Goal: Information Seeking & Learning: Understand process/instructions

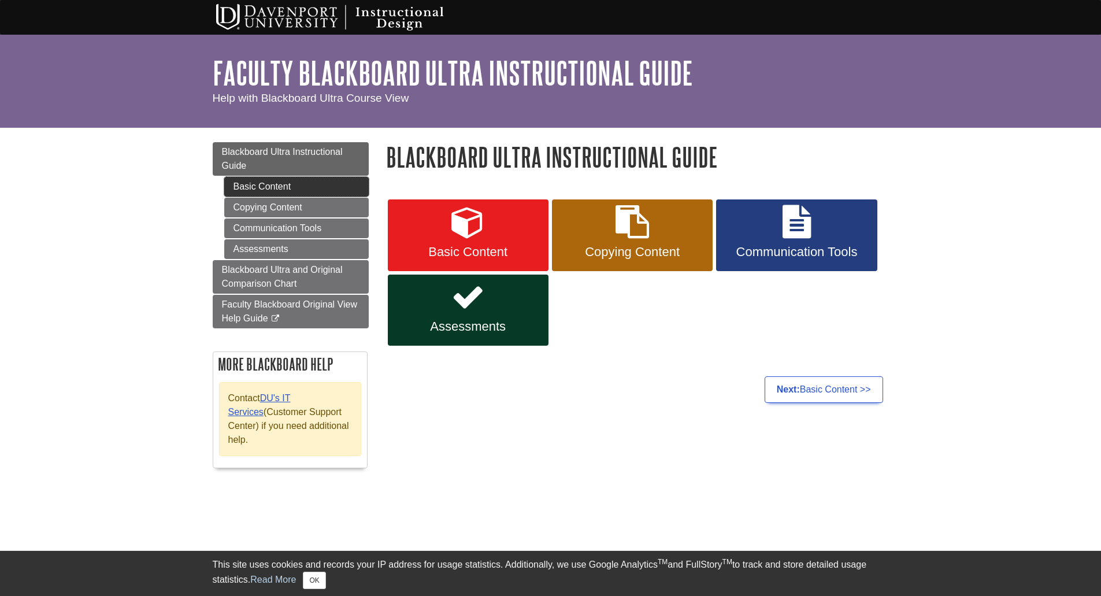
click at [269, 180] on link "Basic Content" at bounding box center [296, 187] width 144 height 20
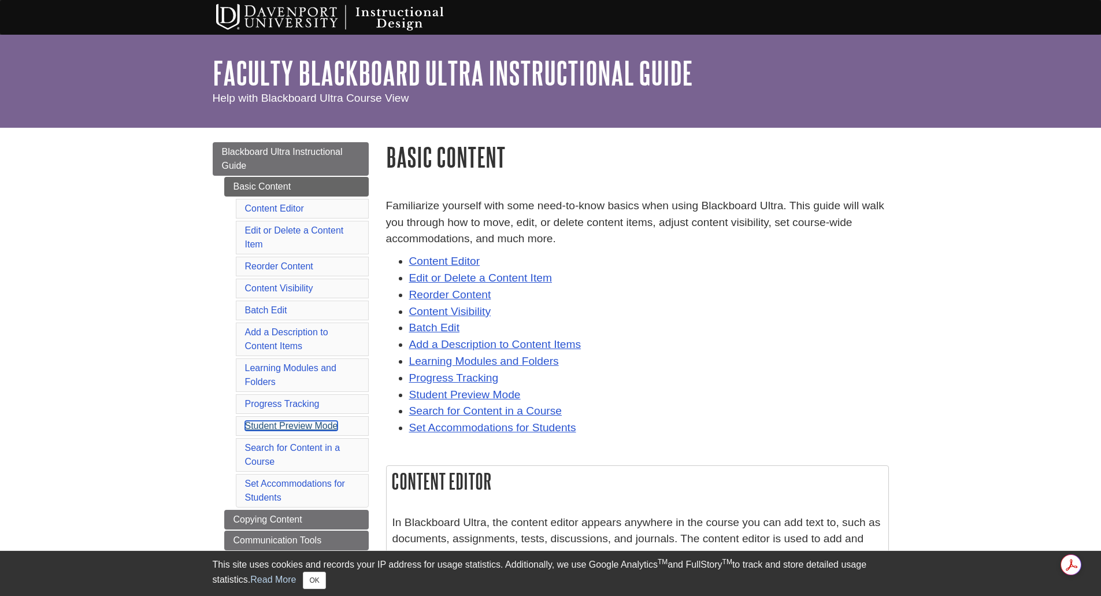
click at [288, 428] on link "Student Preview Mode" at bounding box center [291, 426] width 93 height 10
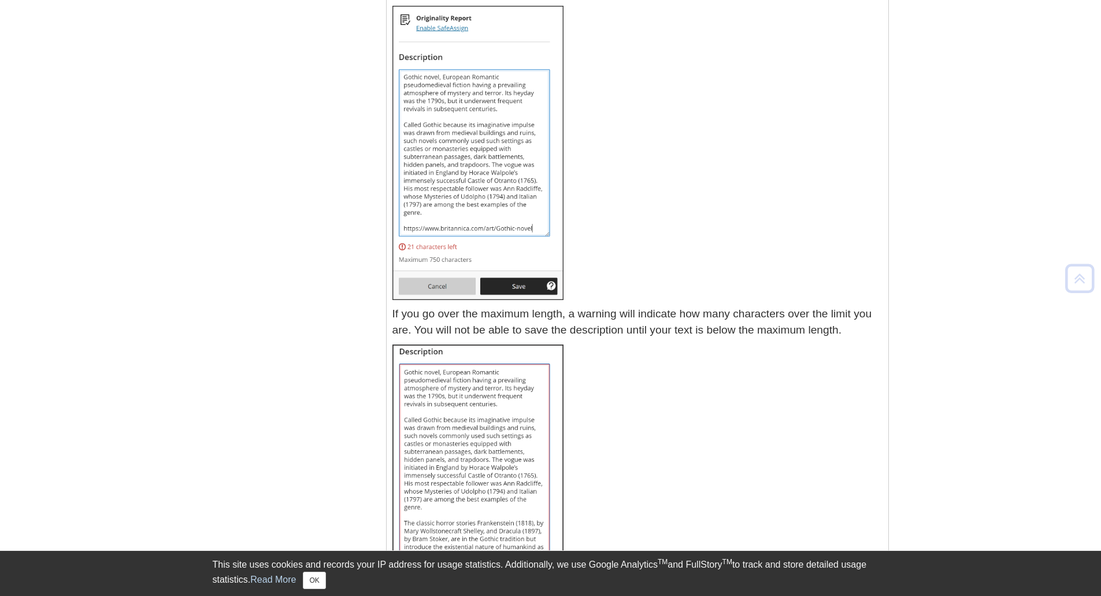
scroll to position [10125, 0]
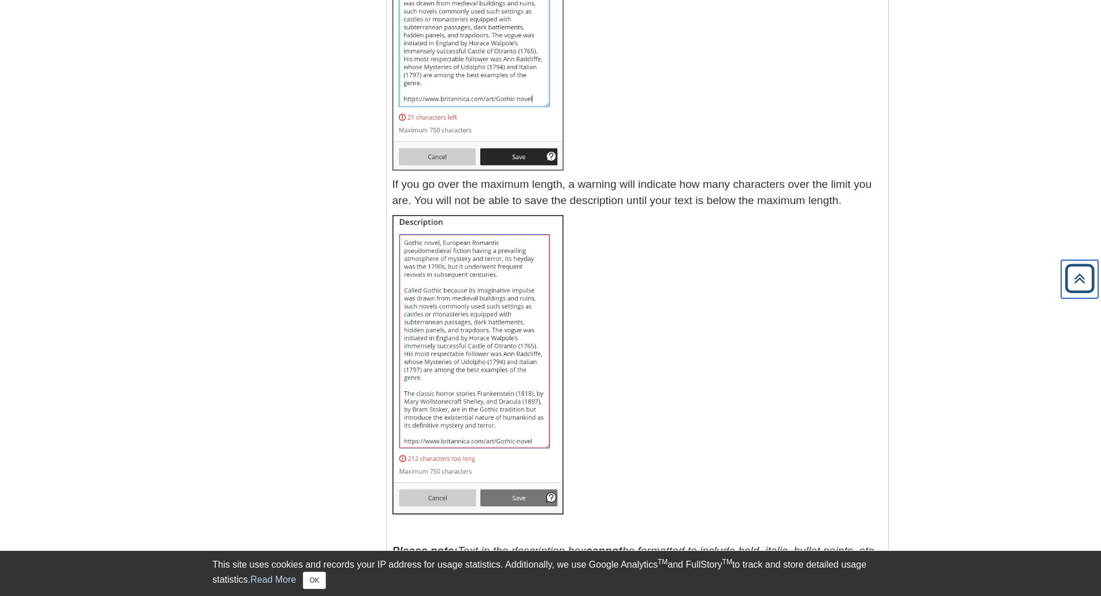
click at [1095, 280] on icon "Back to Top" at bounding box center [1079, 278] width 37 height 37
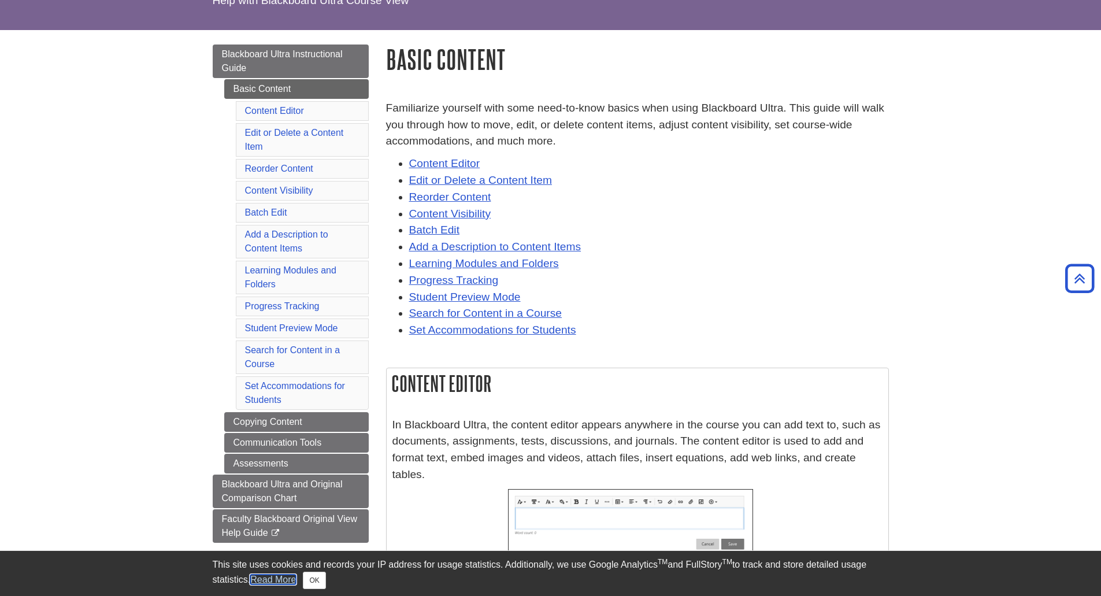
scroll to position [0, 0]
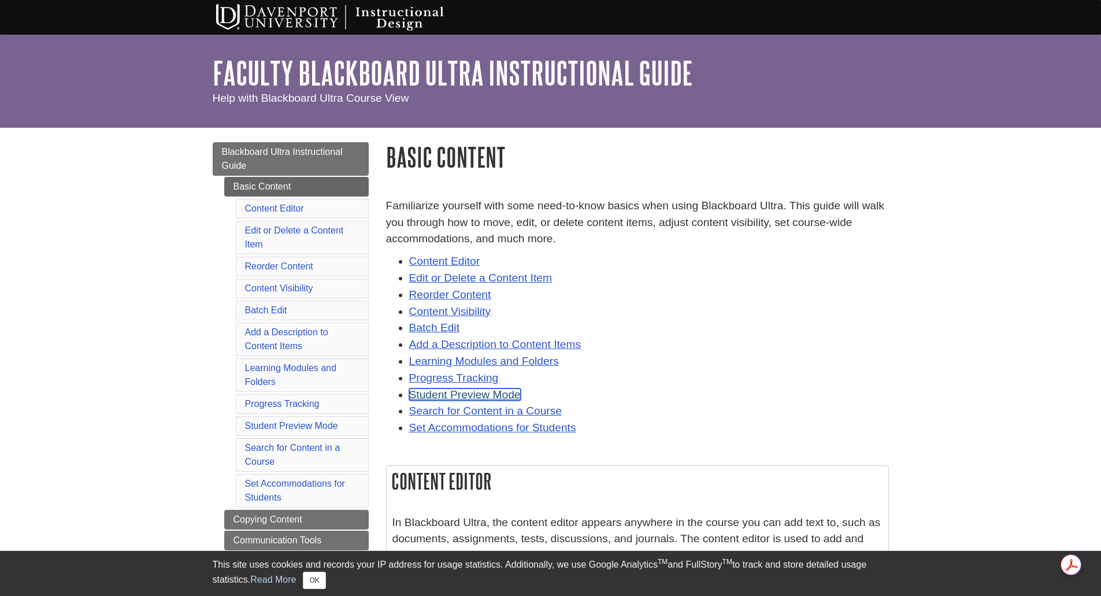
click at [482, 394] on link "Student Preview Mode" at bounding box center [464, 394] width 111 height 12
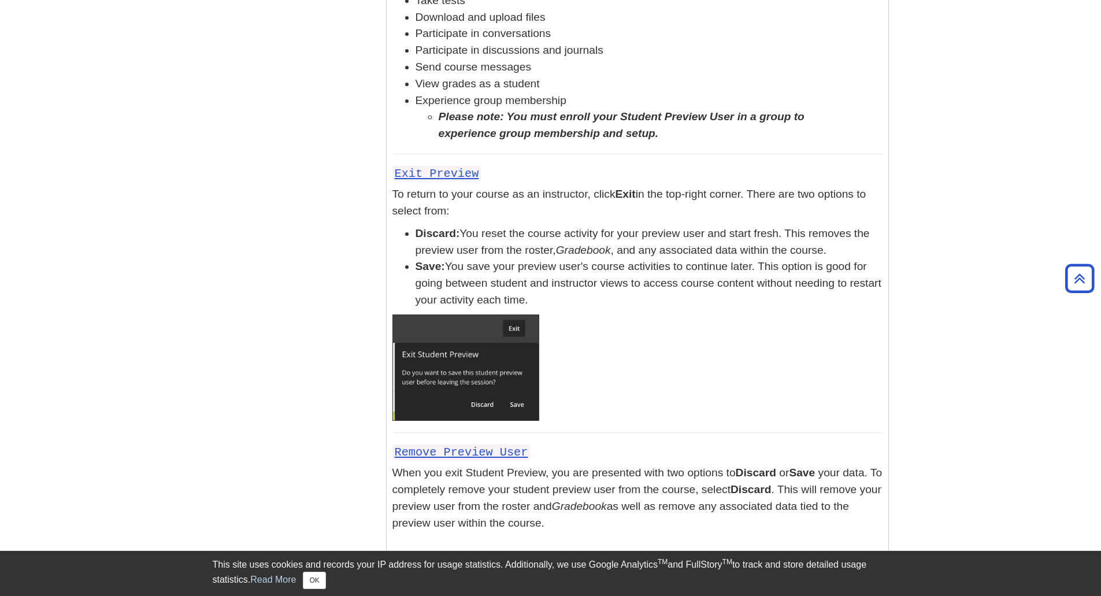
scroll to position [13837, 0]
